Goal: Task Accomplishment & Management: Complete application form

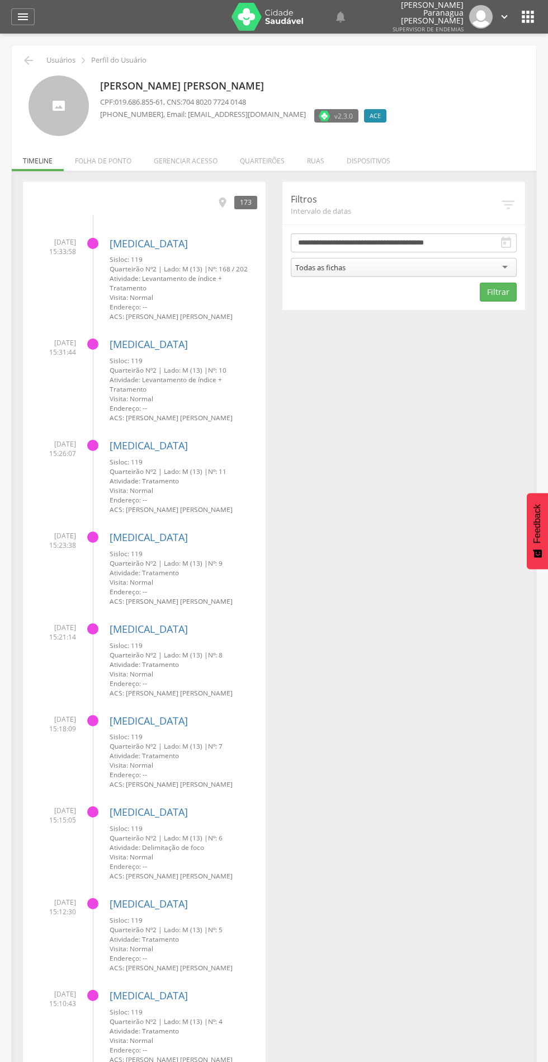
click at [271, 165] on li "Quarteirões" at bounding box center [262, 158] width 67 height 26
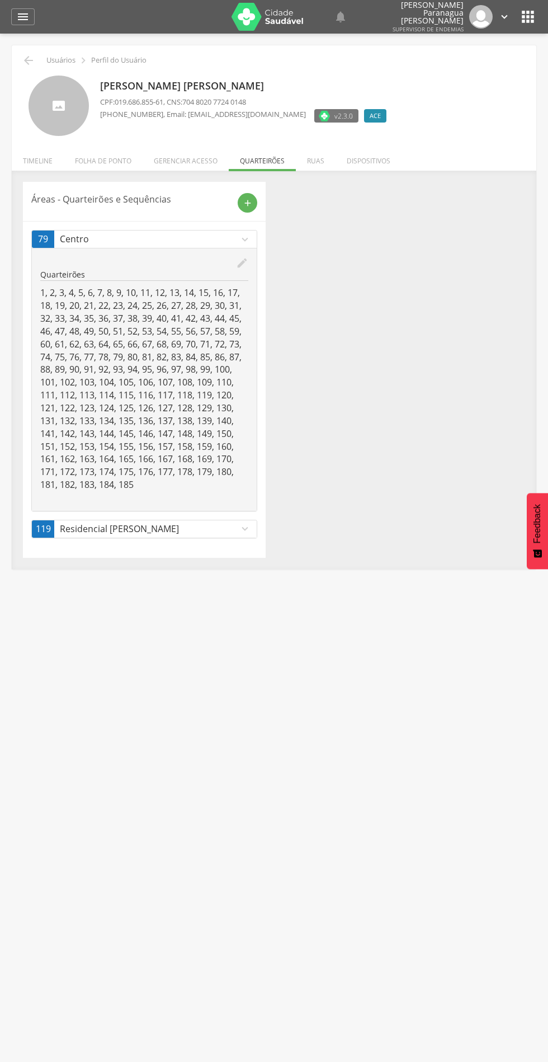
click at [253, 207] on div "add" at bounding box center [248, 203] width 20 height 20
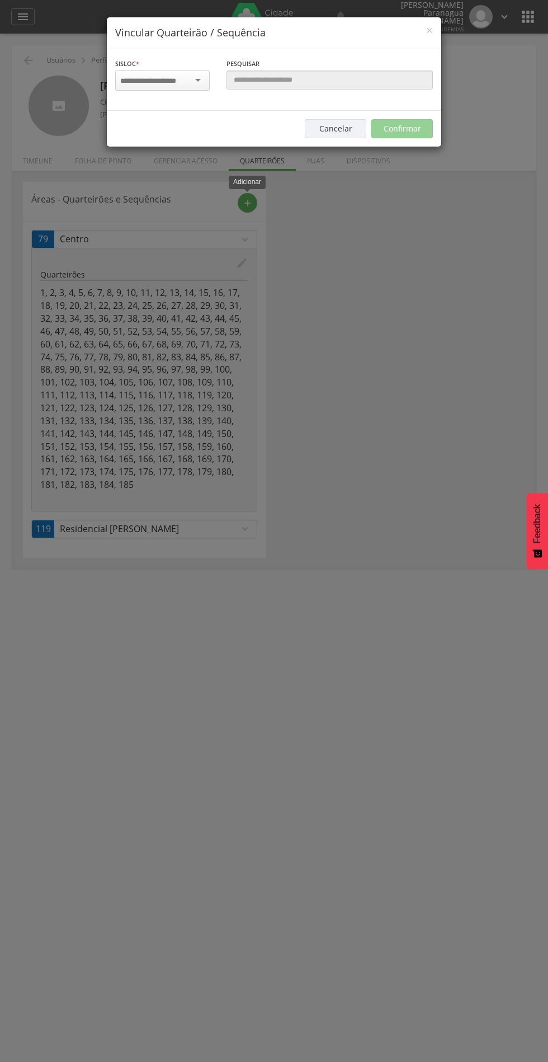
click at [165, 80] on input "select-one" at bounding box center [155, 81] width 71 height 10
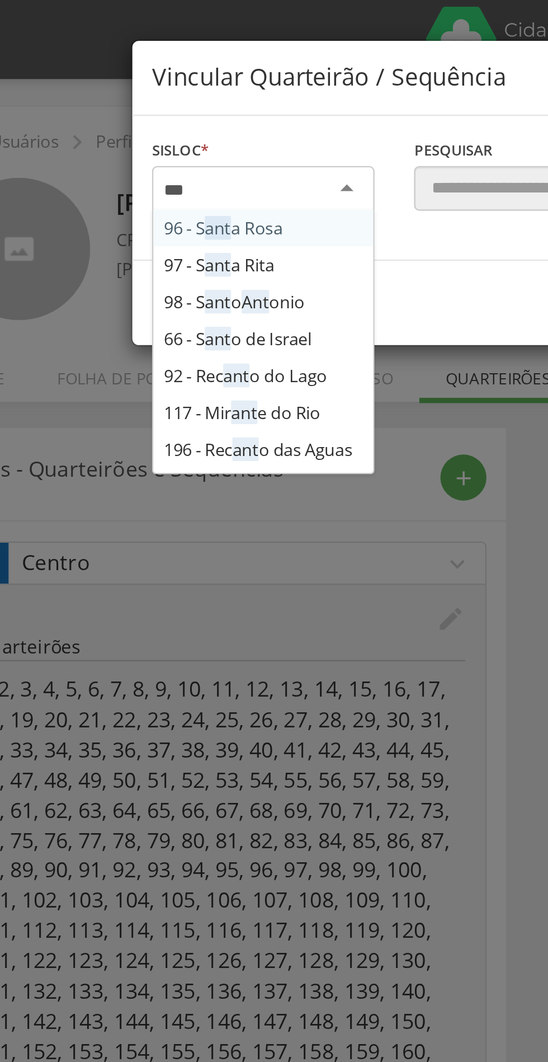
type input "****"
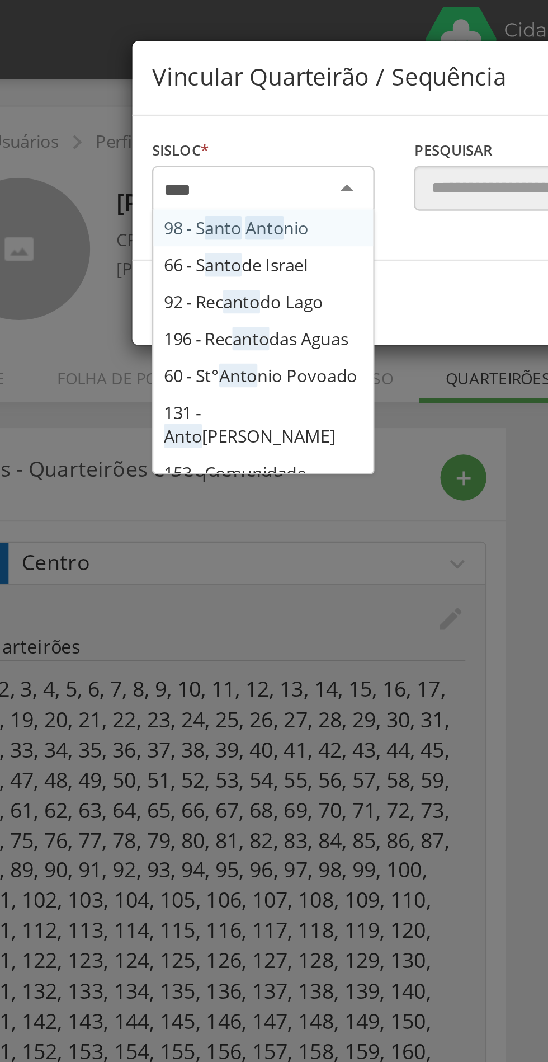
click at [182, 111] on div "Sisloc * 98 - S anto Anto nio 66 - S anto de Israel 92 - Rec anto do Lago 196 -…" at bounding box center [274, 80] width 335 height 62
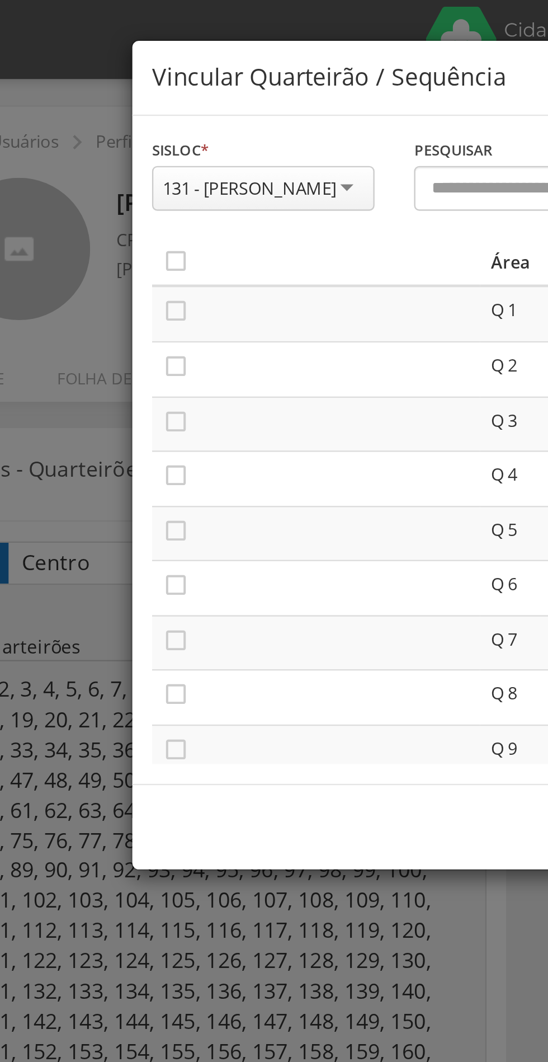
click at [125, 106] on icon "" at bounding box center [125, 110] width 11 height 11
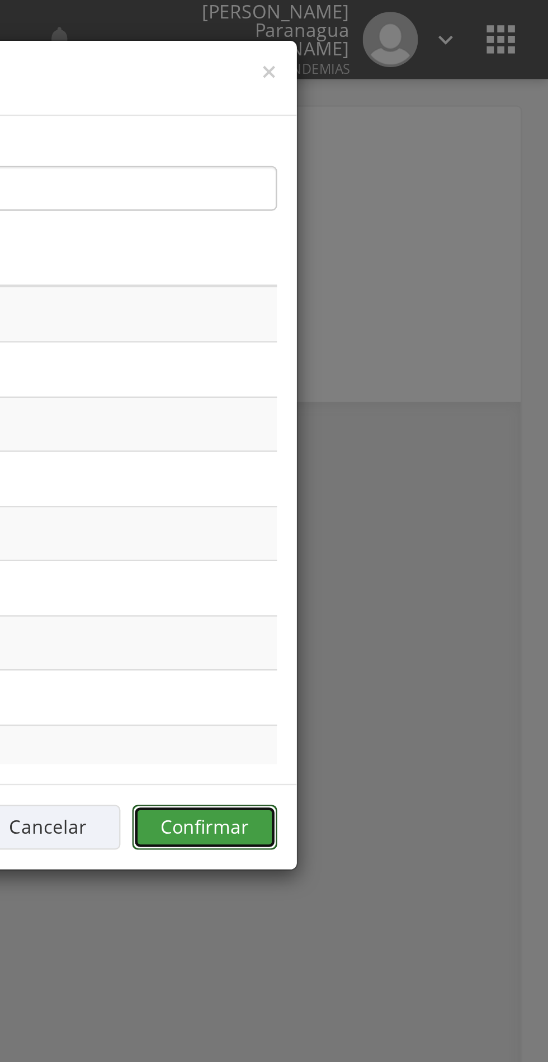
click at [409, 352] on button "Confirmar" at bounding box center [403, 351] width 62 height 19
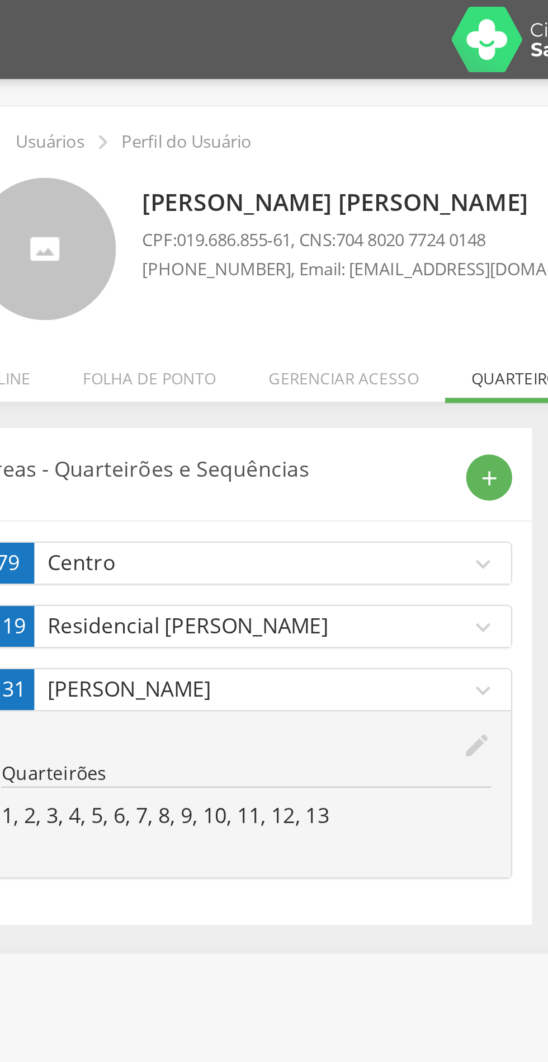
click at [86, 302] on div "edit Quarteirões 1, 2, 3, 4, 5, 6, 7, 8, 9, 10, 11, 12, 13" at bounding box center [144, 337] width 225 height 71
